Goal: Navigation & Orientation: Find specific page/section

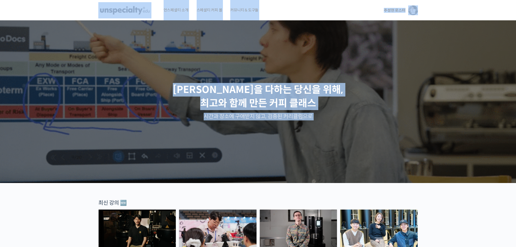
drag, startPoint x: 25, startPoint y: 22, endPoint x: 394, endPoint y: 8, distance: 368.9
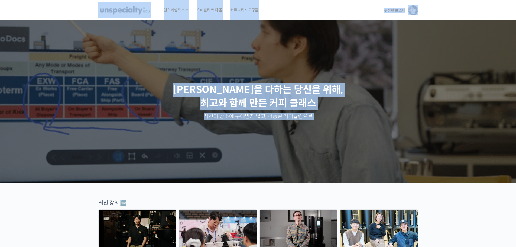
click at [394, 8] on span "주성현 로스터" at bounding box center [393, 10] width 21 height 5
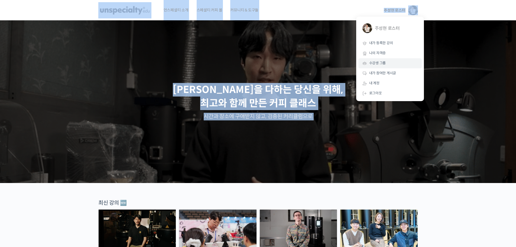
click at [378, 61] on span "수강생 그룹" at bounding box center [377, 63] width 17 height 5
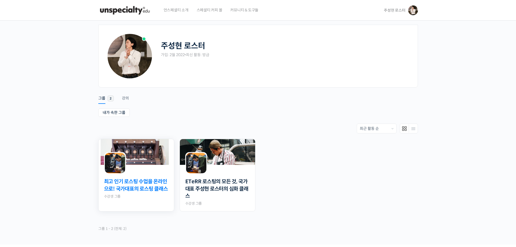
click at [133, 183] on link "최고 인기 로스팅 수업을 온라인으로! 국가대표의 로스팅 클래스" at bounding box center [136, 185] width 64 height 14
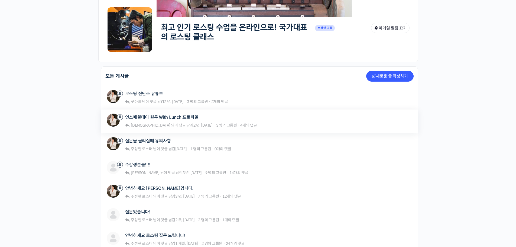
scroll to position [108, 0]
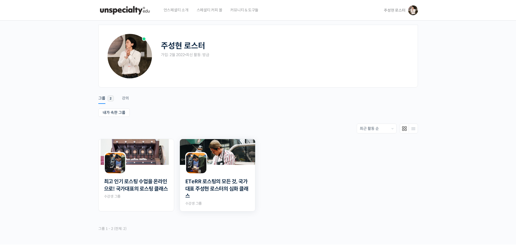
click at [243, 158] on img at bounding box center [217, 152] width 75 height 26
